Goal: Transaction & Acquisition: Download file/media

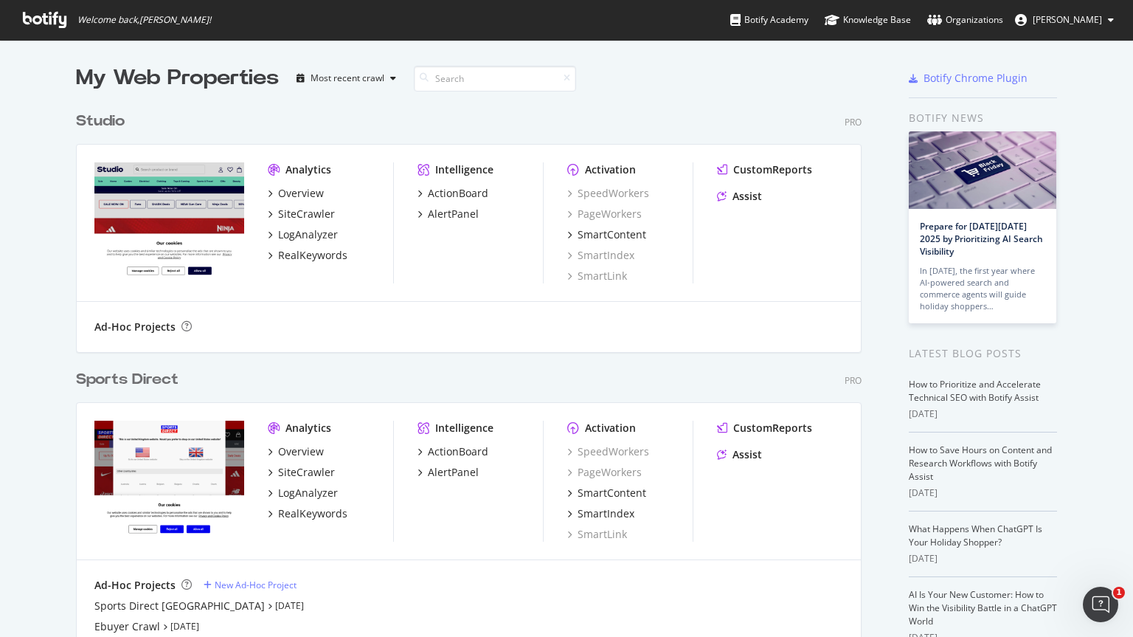
click at [132, 381] on div "Sports Direct" at bounding box center [127, 379] width 103 height 21
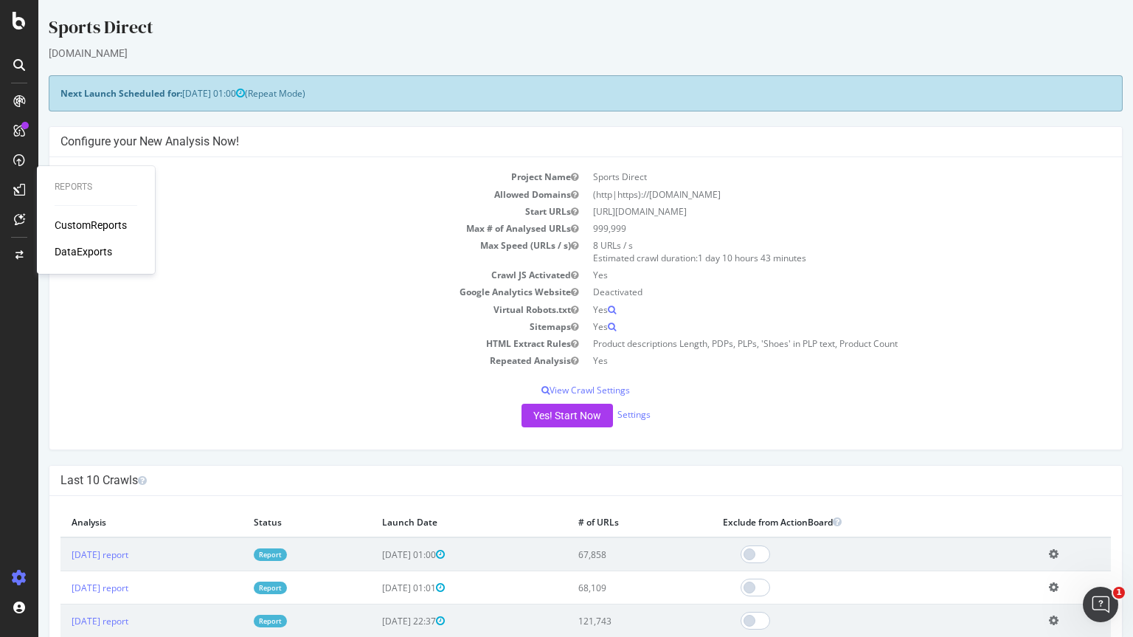
click at [84, 251] on div "DataExports" at bounding box center [84, 251] width 58 height 15
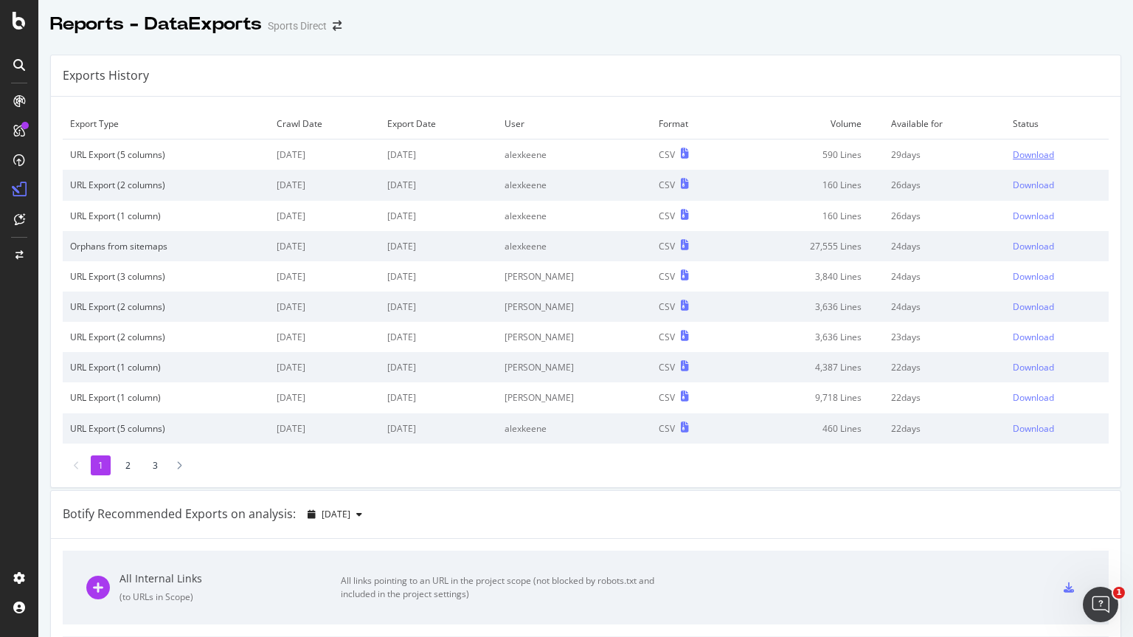
click at [1013, 153] on div "Download" at bounding box center [1033, 154] width 41 height 13
